Goal: Information Seeking & Learning: Learn about a topic

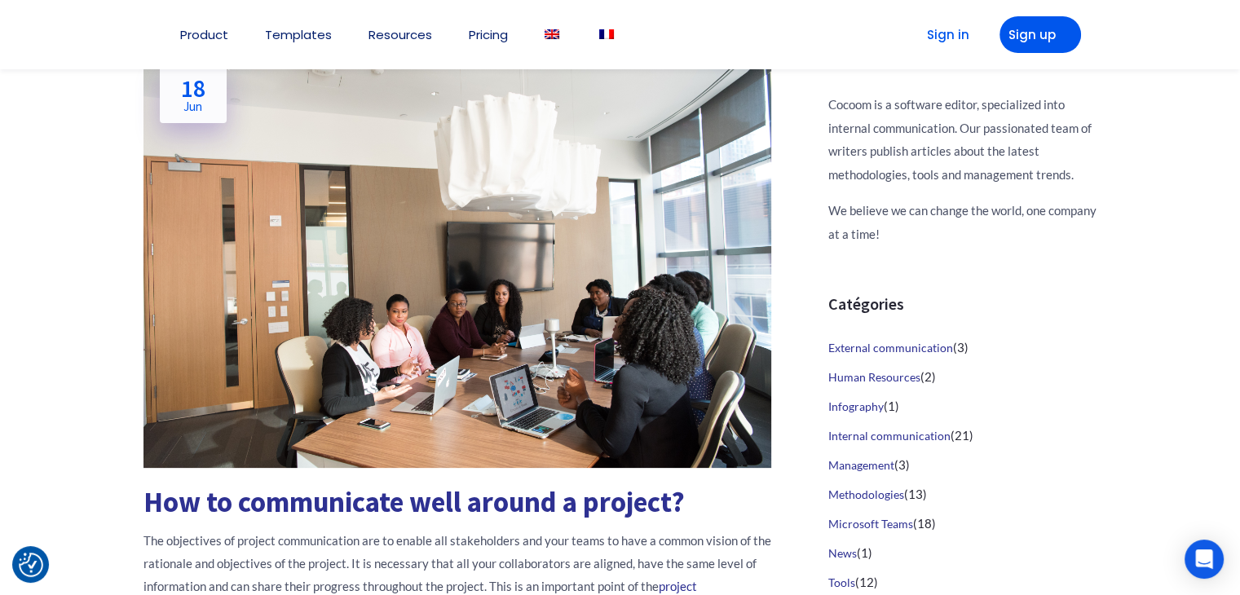
scroll to position [163, 0]
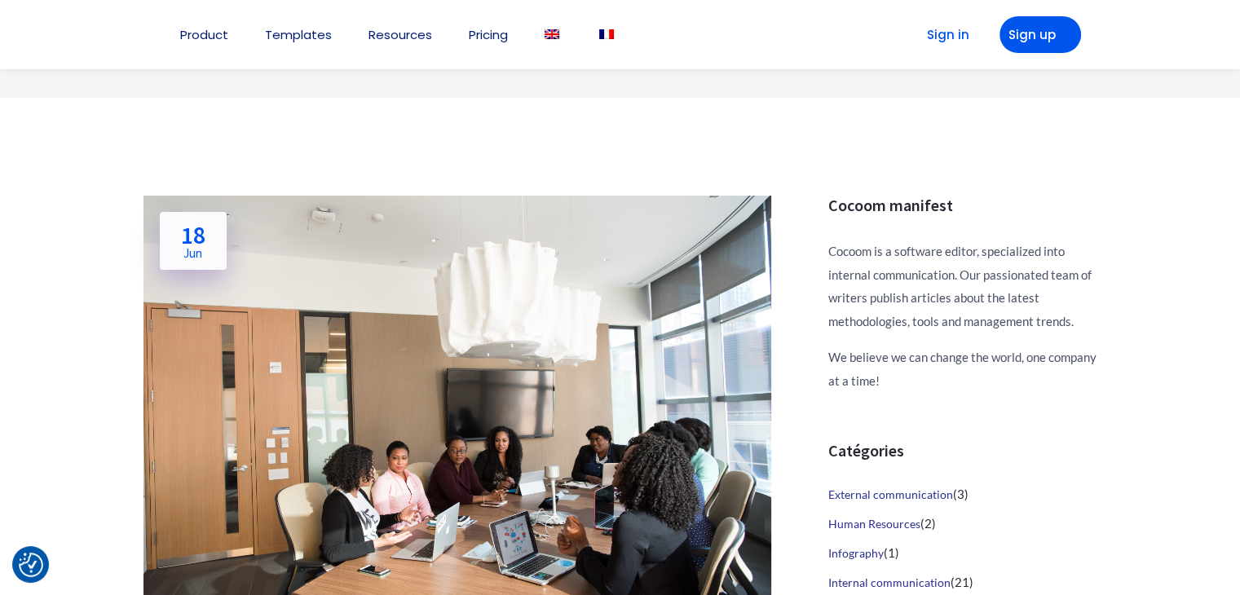
scroll to position [82, 0]
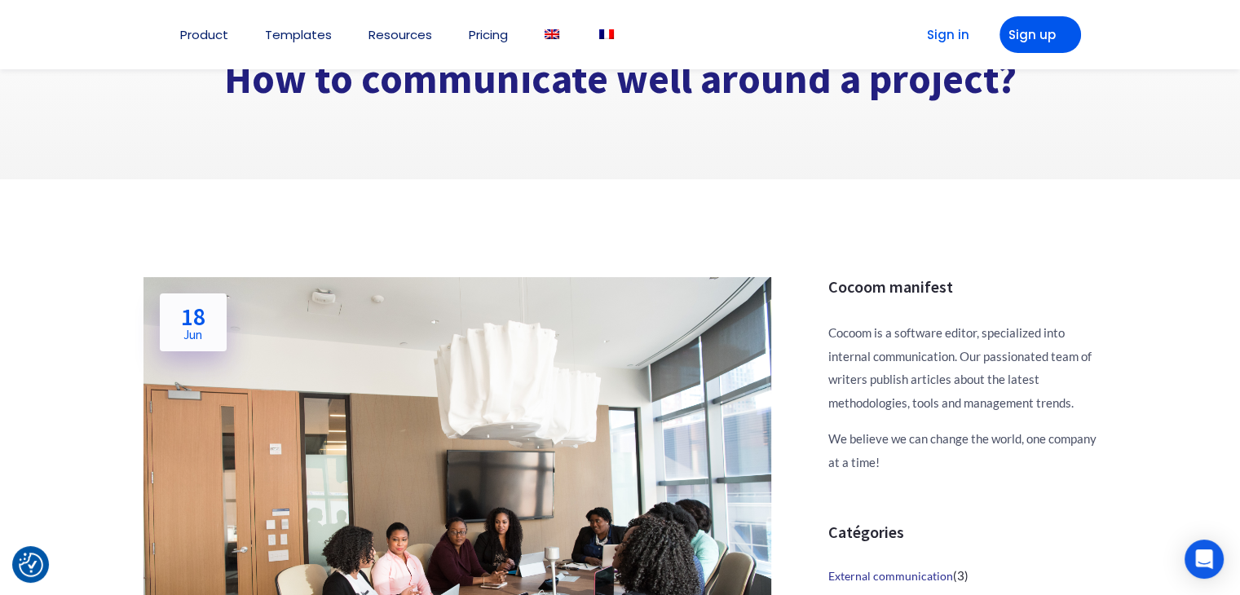
click at [198, 314] on h2 "18 Jun" at bounding box center [193, 322] width 24 height 37
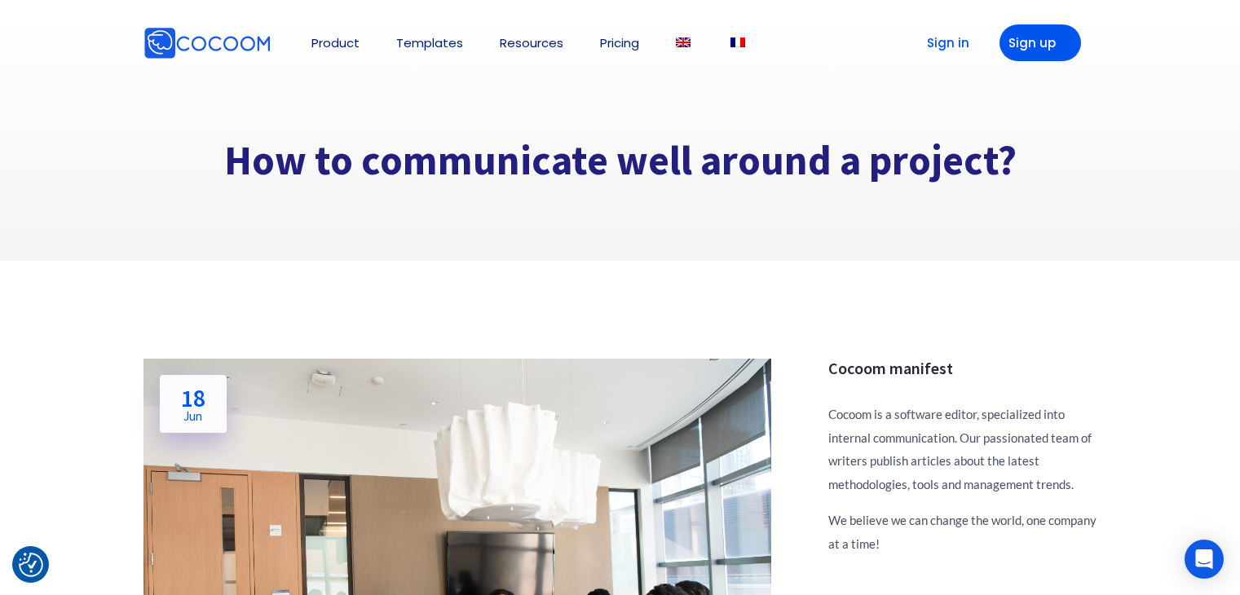
scroll to position [82, 0]
